Goal: Information Seeking & Learning: Find specific fact

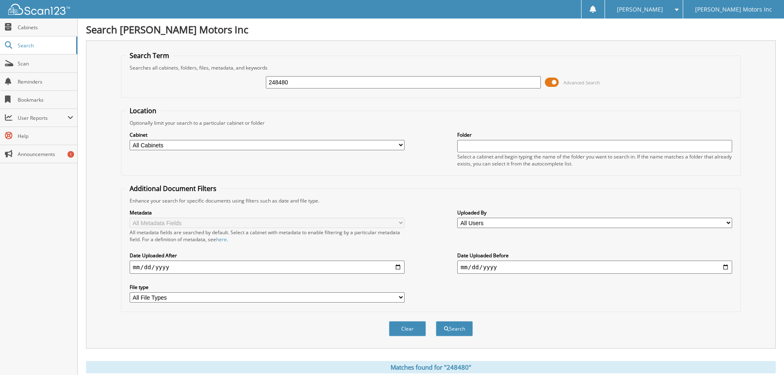
drag, startPoint x: 298, startPoint y: 83, endPoint x: 245, endPoint y: 84, distance: 53.1
click at [245, 84] on div "248480 Advanced Search" at bounding box center [430, 82] width 610 height 22
paste input "Robert Myers"
type input "Robert Myers"
click at [455, 333] on button "Search" at bounding box center [454, 328] width 37 height 15
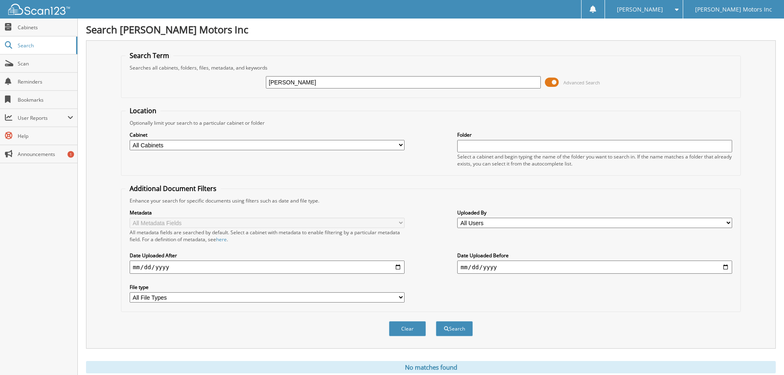
drag, startPoint x: 315, startPoint y: 80, endPoint x: 267, endPoint y: 84, distance: 47.9
click at [267, 84] on input "[PERSON_NAME]" at bounding box center [403, 82] width 275 height 12
paste input "278915"
type input "278915"
click at [456, 331] on button "Search" at bounding box center [454, 328] width 37 height 15
